Goal: Transaction & Acquisition: Purchase product/service

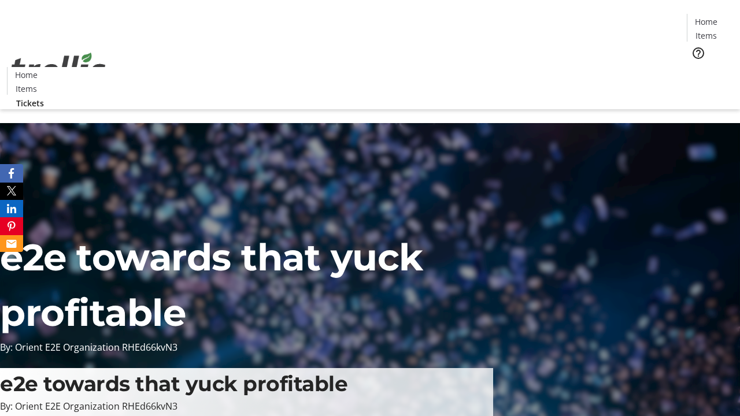
click at [696, 67] on span "Tickets" at bounding box center [710, 73] width 28 height 12
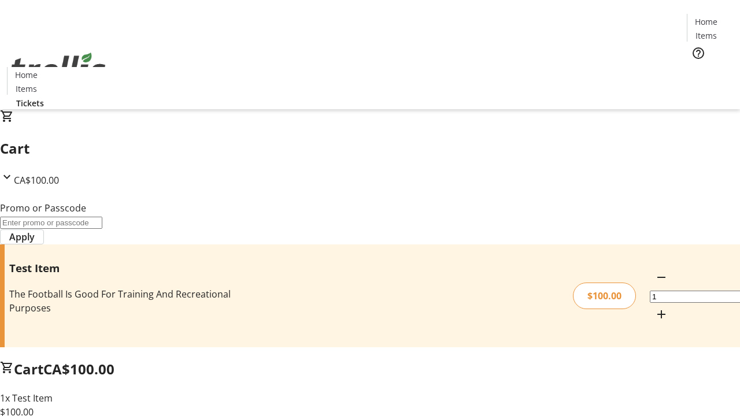
type input "PERCENT"
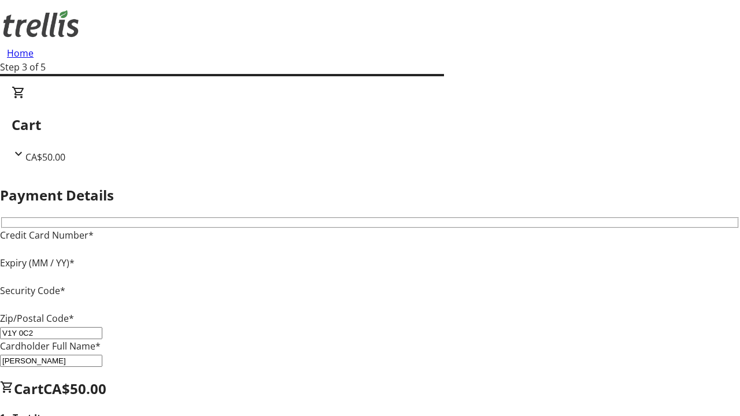
type input "V1Y 0C2"
